Goal: Information Seeking & Learning: Learn about a topic

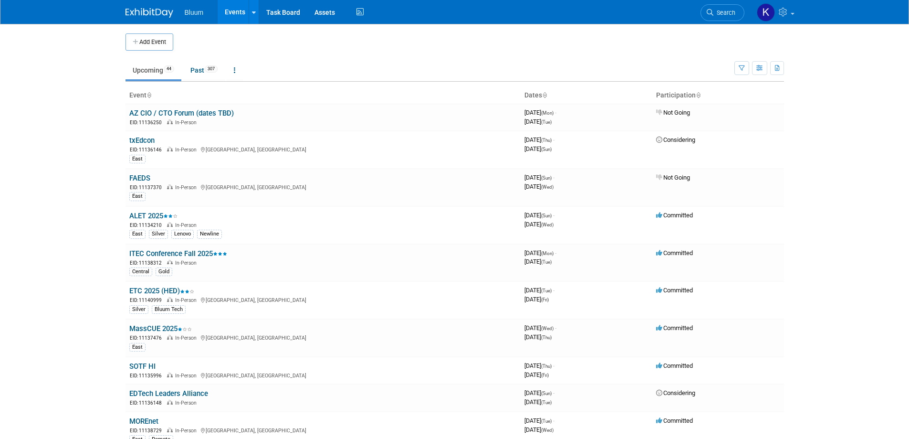
click at [163, 115] on link "AZ CIO / CTO Forum (dates TBD)" at bounding box center [181, 113] width 105 height 9
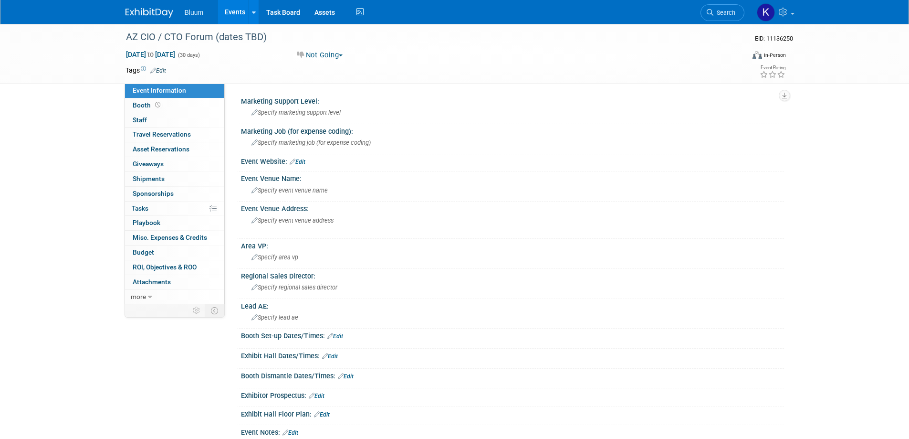
click at [240, 14] on link "Events" at bounding box center [235, 12] width 35 height 24
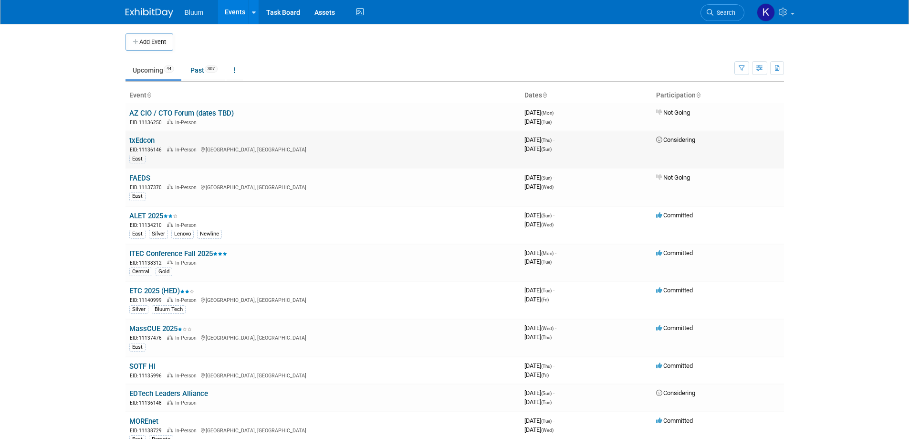
click at [145, 140] on link "txEdcon" at bounding box center [141, 140] width 25 height 9
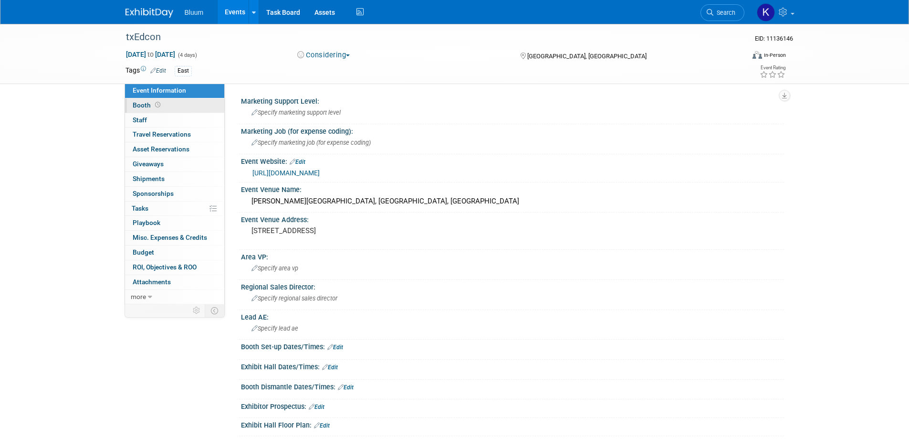
click at [146, 104] on span "Booth" at bounding box center [148, 105] width 30 height 8
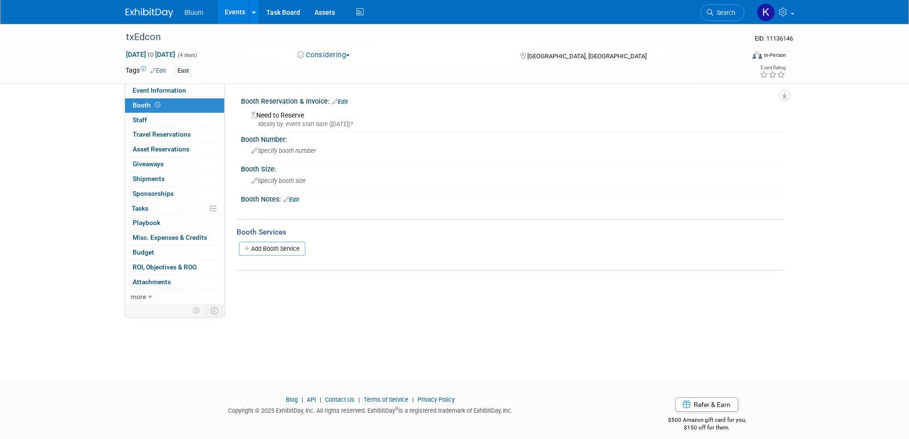
click at [238, 10] on link "Events" at bounding box center [235, 12] width 35 height 24
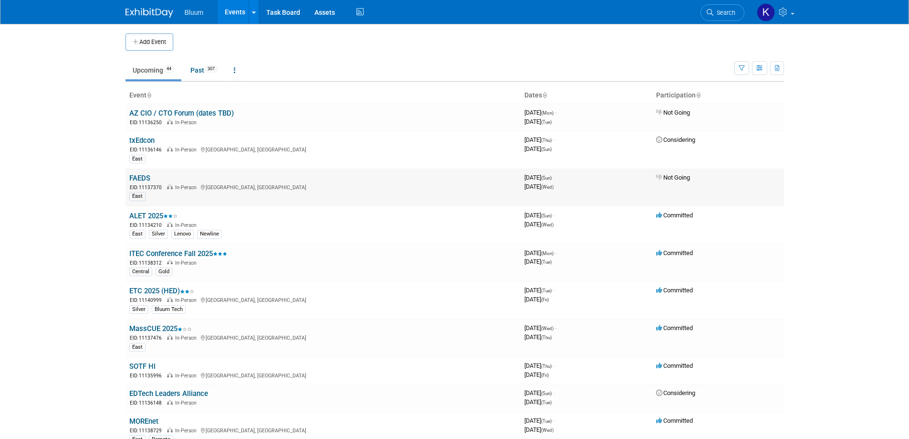
click at [145, 180] on link "FAEDS" at bounding box center [139, 178] width 21 height 9
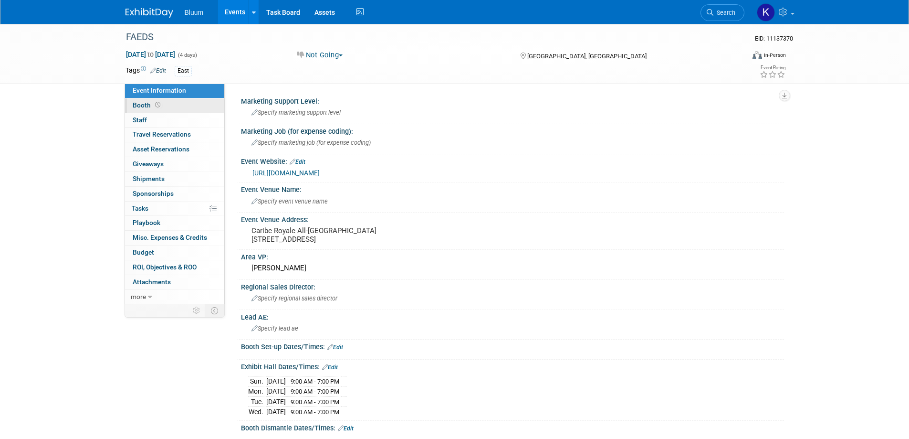
click at [144, 106] on span "Booth" at bounding box center [148, 105] width 30 height 8
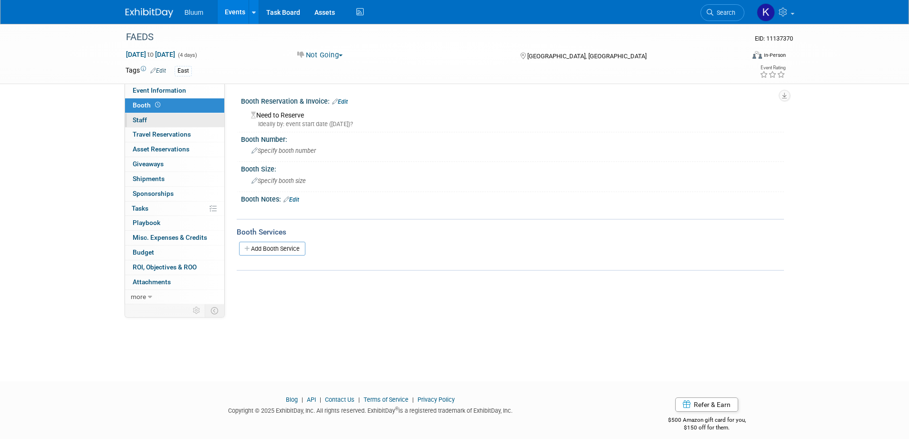
click at [140, 116] on span "Staff 0" at bounding box center [140, 120] width 14 height 8
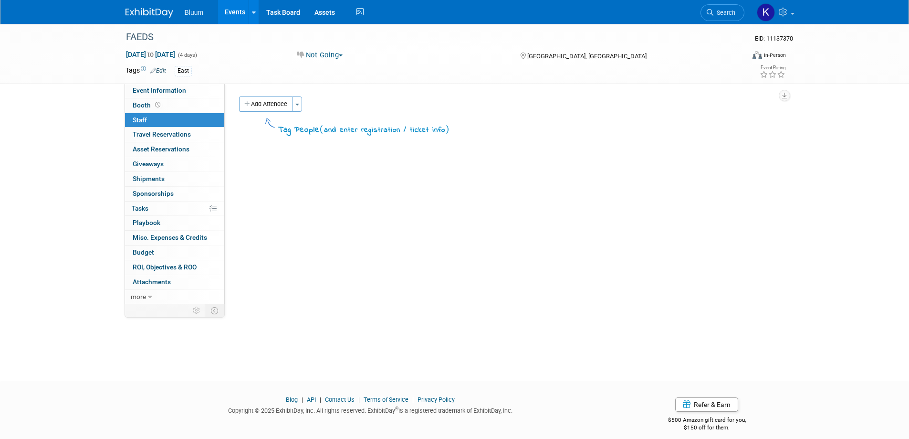
click at [236, 9] on link "Events" at bounding box center [235, 12] width 35 height 24
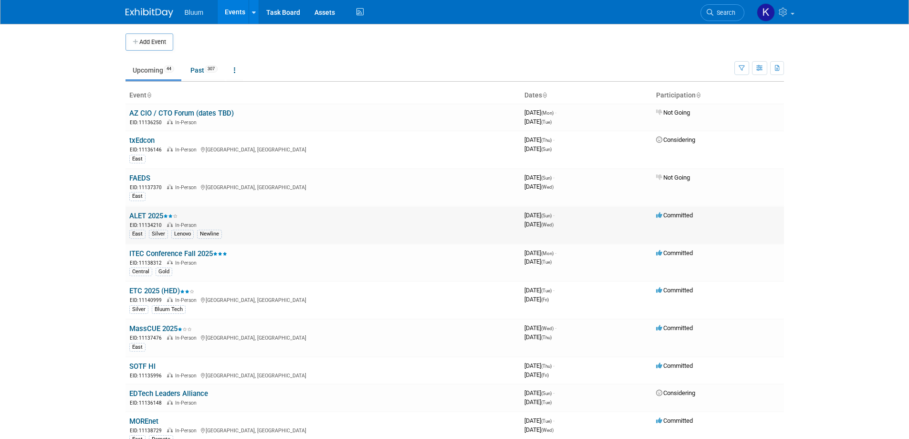
click at [153, 218] on link "ALET 2025" at bounding box center [153, 215] width 48 height 9
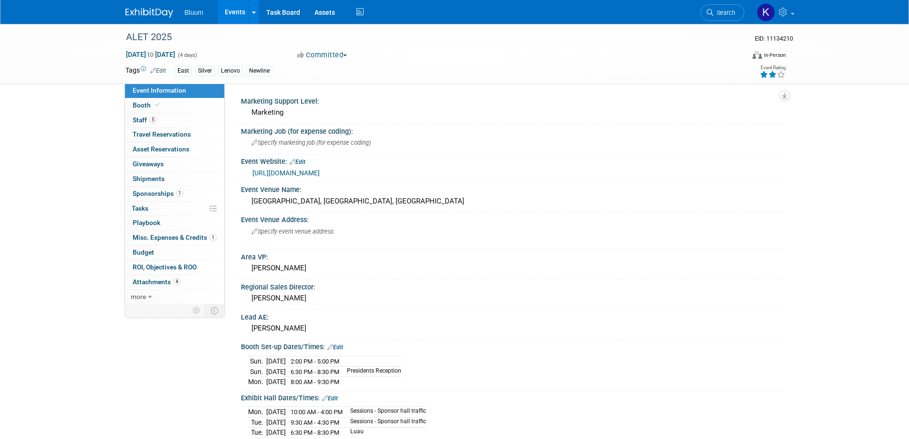
click at [240, 14] on link "Events" at bounding box center [235, 12] width 35 height 24
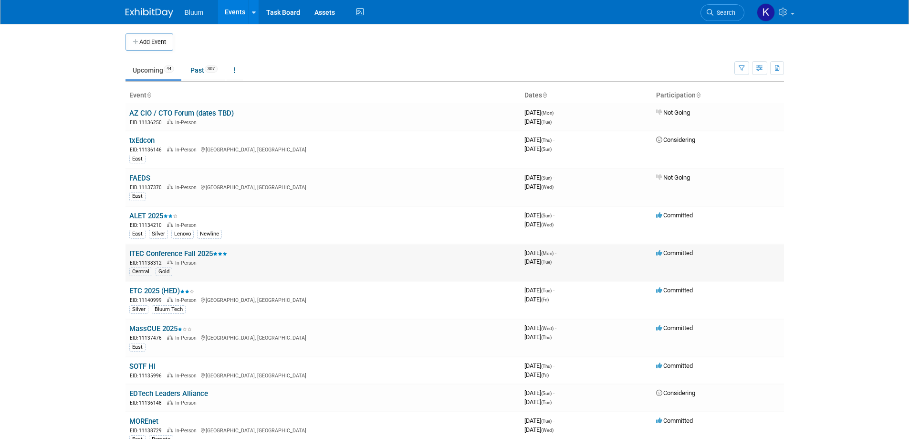
click at [169, 254] on link "ITEC Conference Fall 2025" at bounding box center [178, 253] width 98 height 9
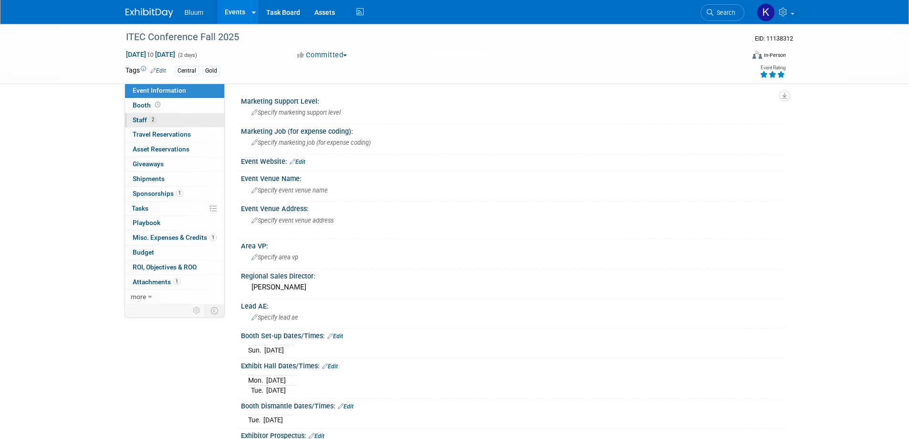
click at [134, 115] on link "2 Staff 2" at bounding box center [174, 120] width 99 height 14
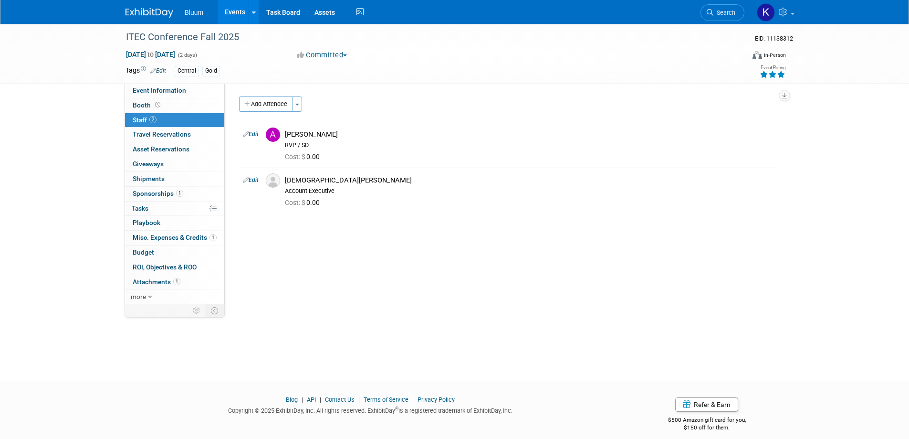
click at [236, 10] on link "Events" at bounding box center [235, 12] width 35 height 24
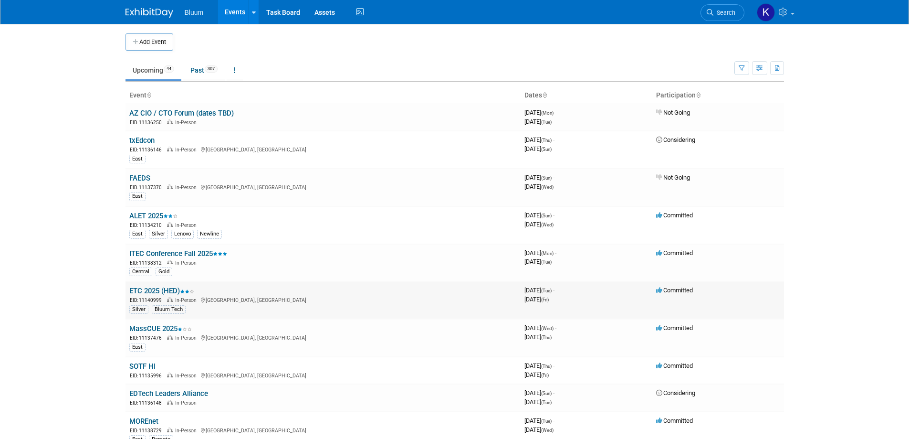
click at [157, 289] on link "ETC 2025 (HED)" at bounding box center [161, 290] width 65 height 9
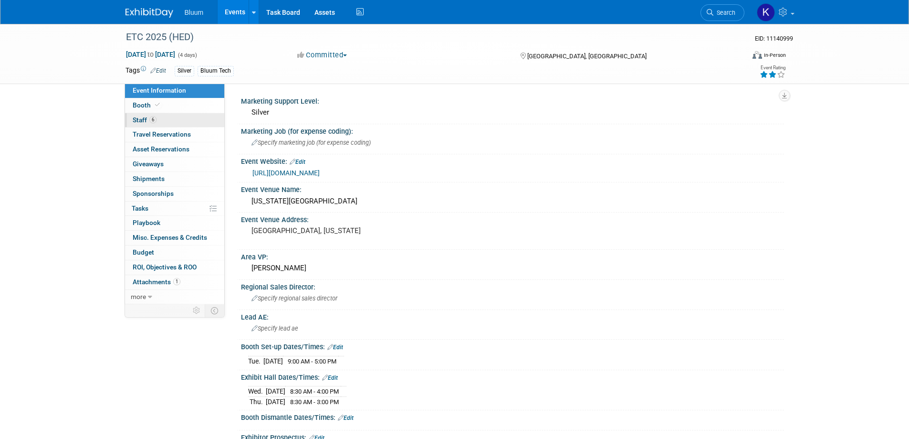
click at [139, 122] on span "Staff 6" at bounding box center [145, 120] width 24 height 8
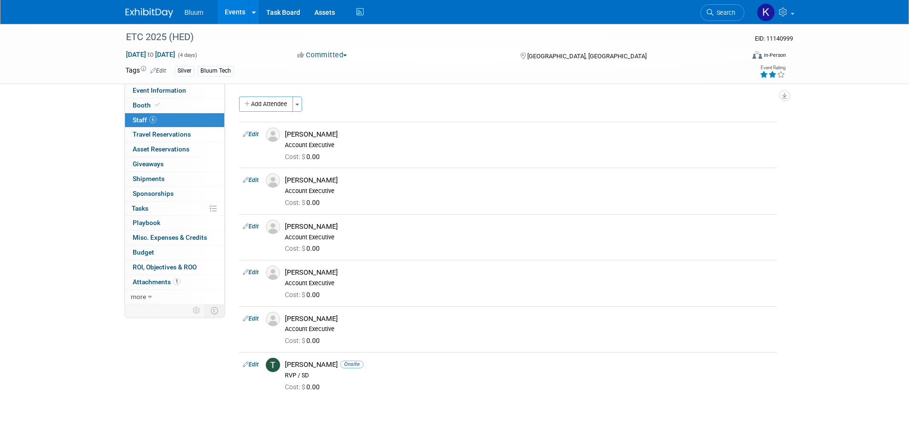
click at [231, 7] on link "Events" at bounding box center [235, 12] width 35 height 24
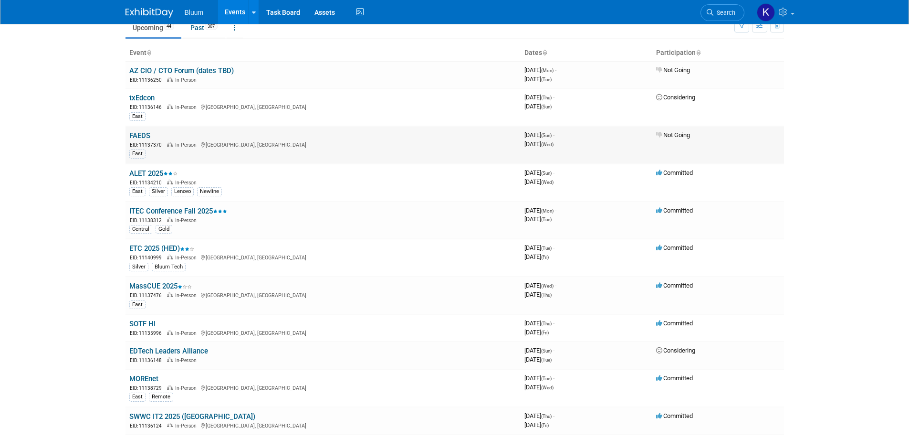
scroll to position [95, 0]
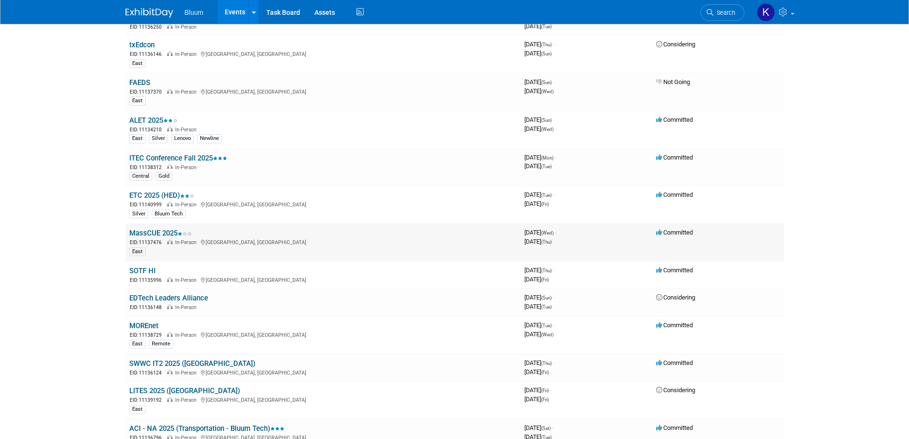
click at [156, 231] on link "MassCUE 2025" at bounding box center [160, 233] width 63 height 9
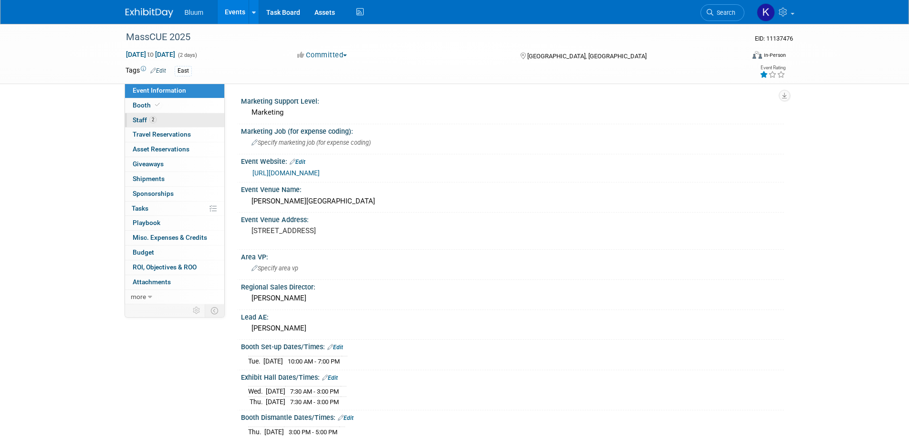
click at [141, 123] on span "Staff 2" at bounding box center [145, 120] width 24 height 8
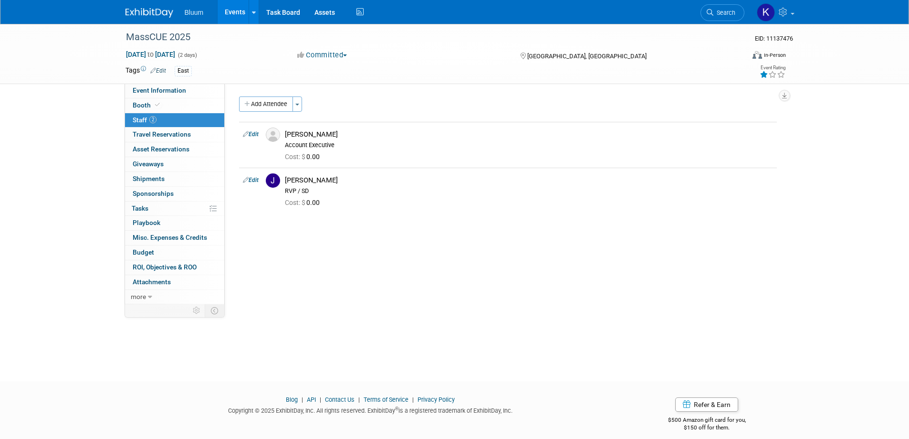
click at [238, 12] on link "Events" at bounding box center [235, 12] width 35 height 24
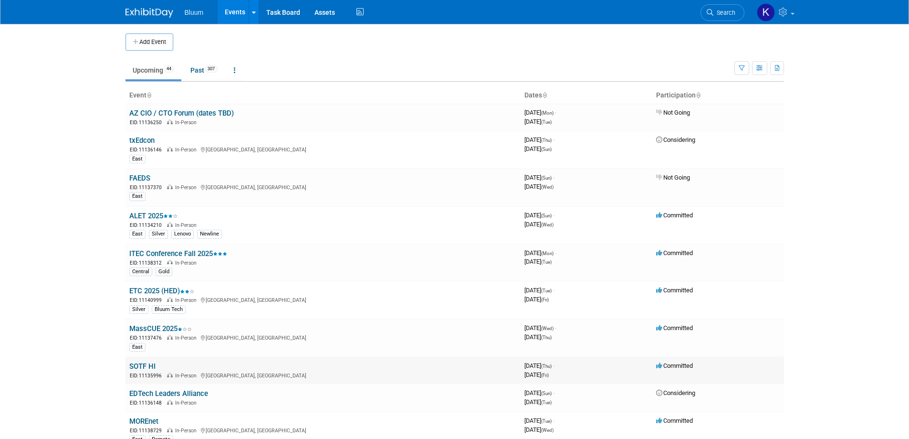
click at [140, 364] on link "SOTF HI" at bounding box center [142, 366] width 26 height 9
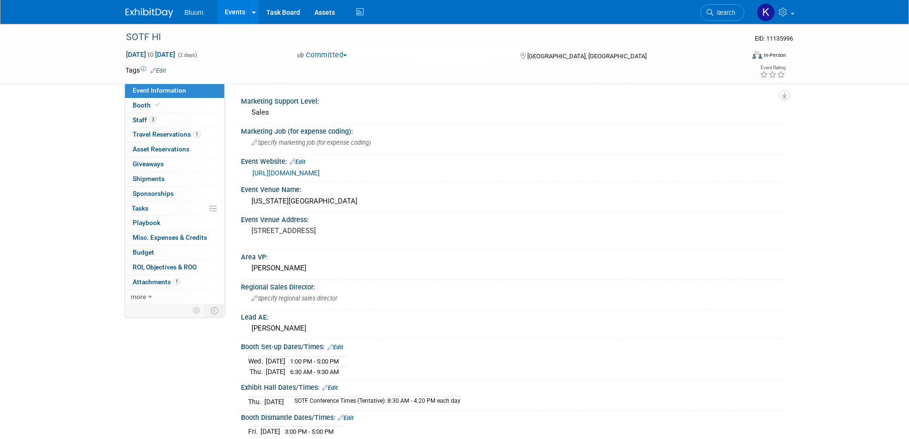
click at [235, 10] on link "Events" at bounding box center [235, 12] width 35 height 24
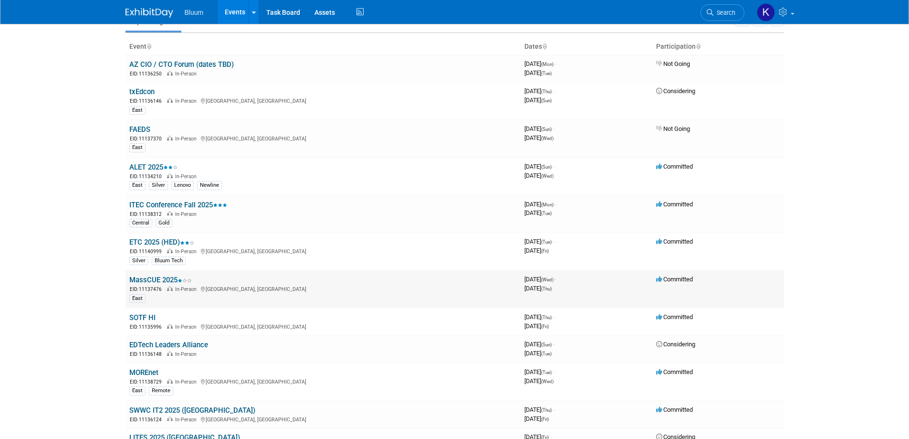
scroll to position [95, 0]
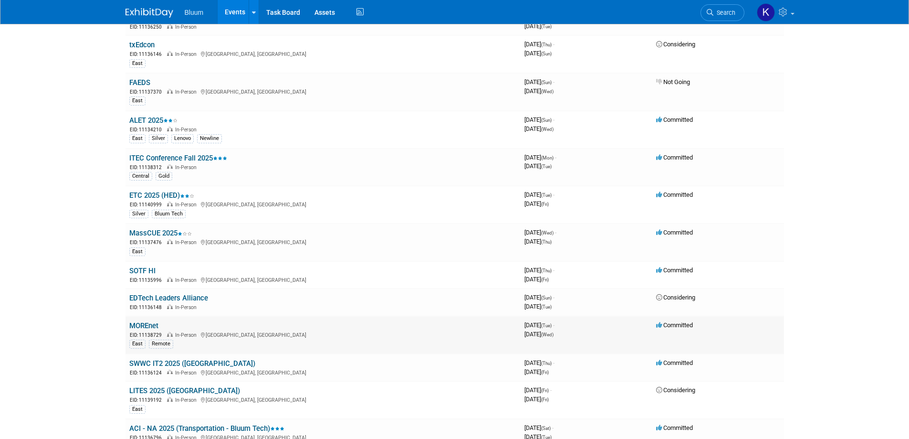
click at [146, 323] on link "MOREnet" at bounding box center [143, 325] width 29 height 9
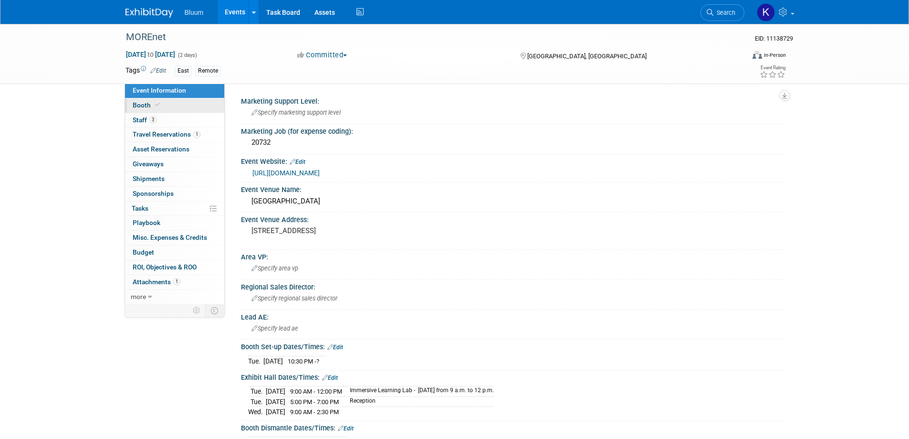
click at [143, 108] on span "Booth" at bounding box center [147, 105] width 29 height 8
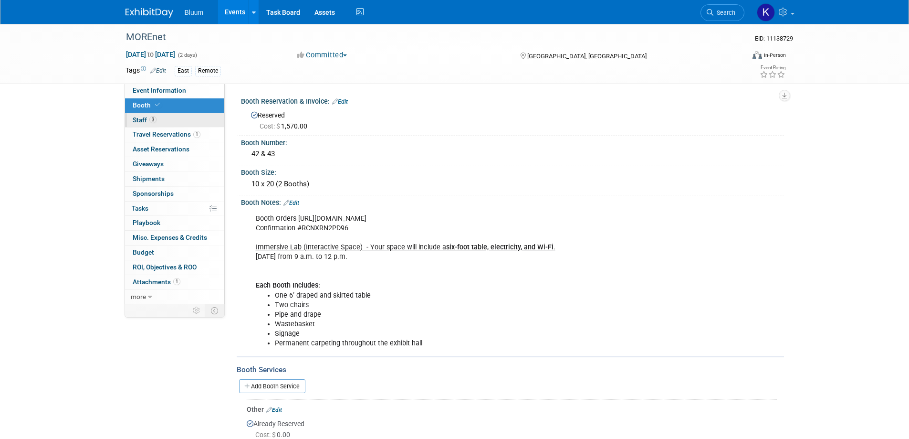
click at [144, 123] on span "Staff 3" at bounding box center [145, 120] width 24 height 8
